Goal: Task Accomplishment & Management: Use online tool/utility

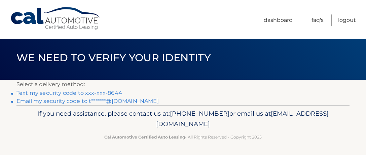
scroll to position [4, 0]
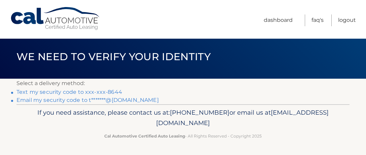
click at [85, 93] on link "Text my security code to xxx-xxx-8644" at bounding box center [69, 92] width 106 height 6
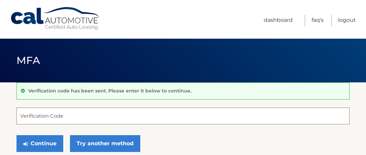
click at [43, 114] on input "Verification Code" at bounding box center [182, 116] width 333 height 17
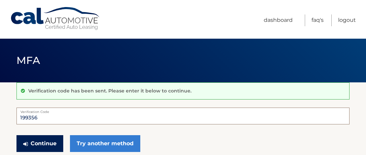
type input "199356"
click at [44, 144] on button "Continue" at bounding box center [39, 143] width 47 height 17
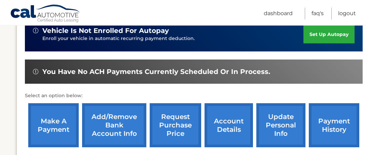
scroll to position [213, 0]
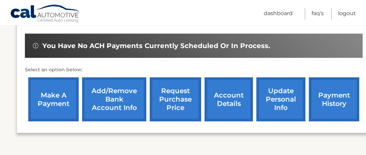
click at [53, 106] on link "make a payment" at bounding box center [53, 99] width 50 height 44
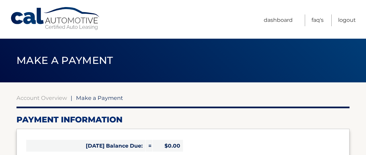
select select "MzY4MGIzM2UtNGY2ZS00NzFjLWE2NzYtMTVmNmU0NDY3Mjdj"
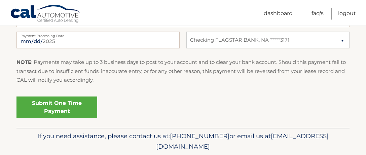
scroll to position [319, 0]
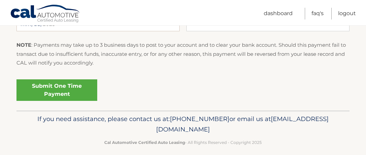
click at [55, 88] on link "Submit One Time Payment" at bounding box center [56, 90] width 81 height 22
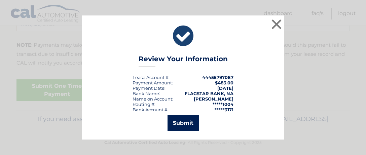
click at [177, 124] on button "Submit" at bounding box center [183, 123] width 31 height 16
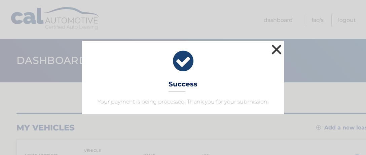
click at [276, 48] on button "×" at bounding box center [276, 49] width 13 height 13
